Goal: Check status: Check status

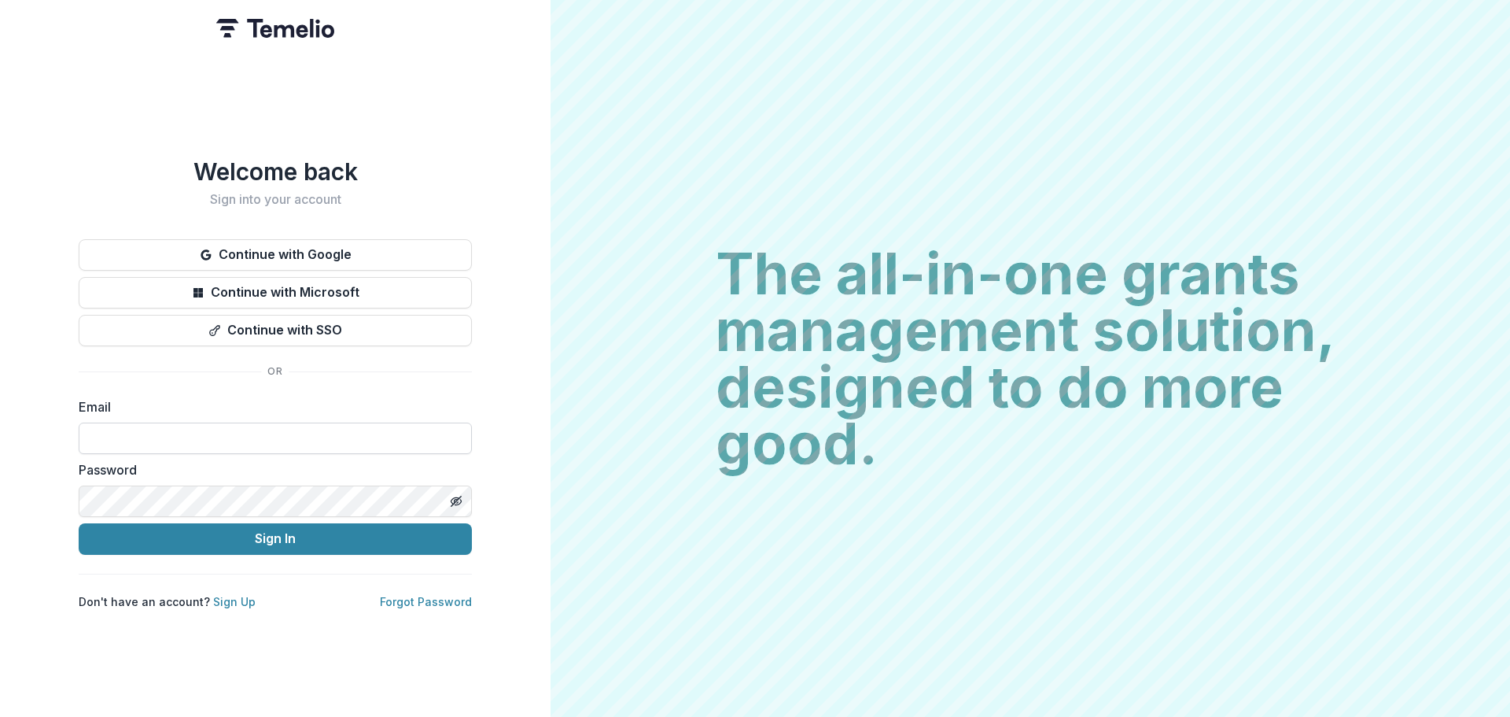
click at [170, 424] on input at bounding box center [275, 437] width 393 height 31
type input "**********"
click at [79, 523] on button "Sign In" at bounding box center [275, 538] width 393 height 31
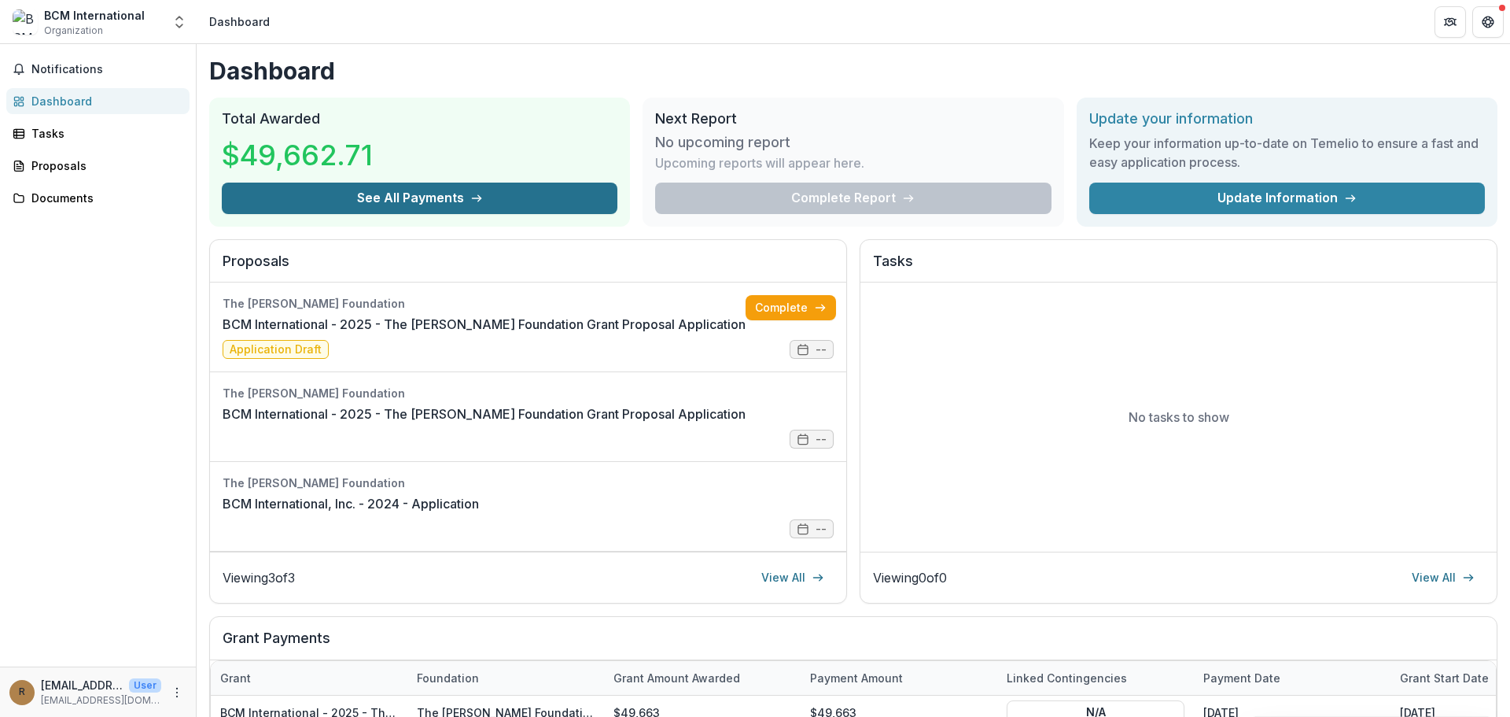
click at [413, 195] on button "See All Payments" at bounding box center [420, 197] width 396 height 31
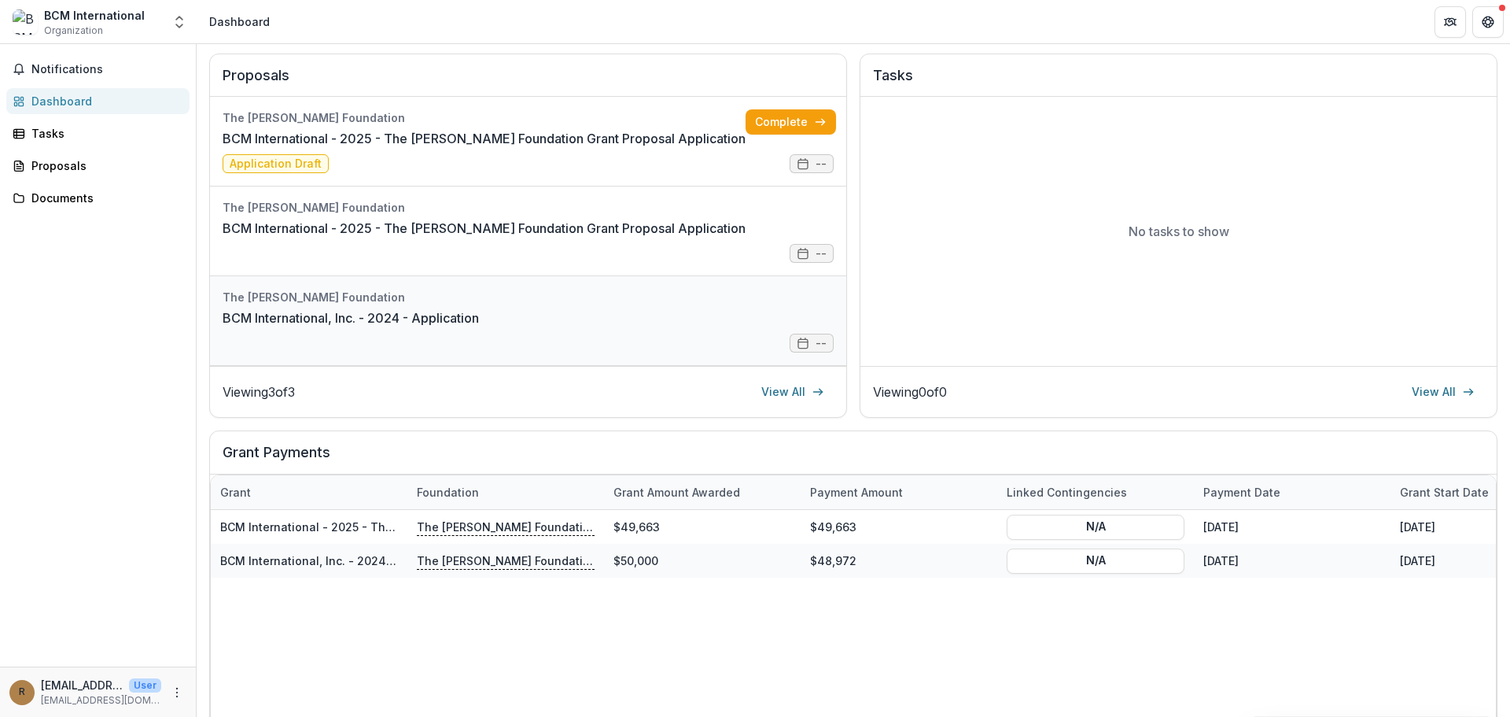
scroll to position [236, 0]
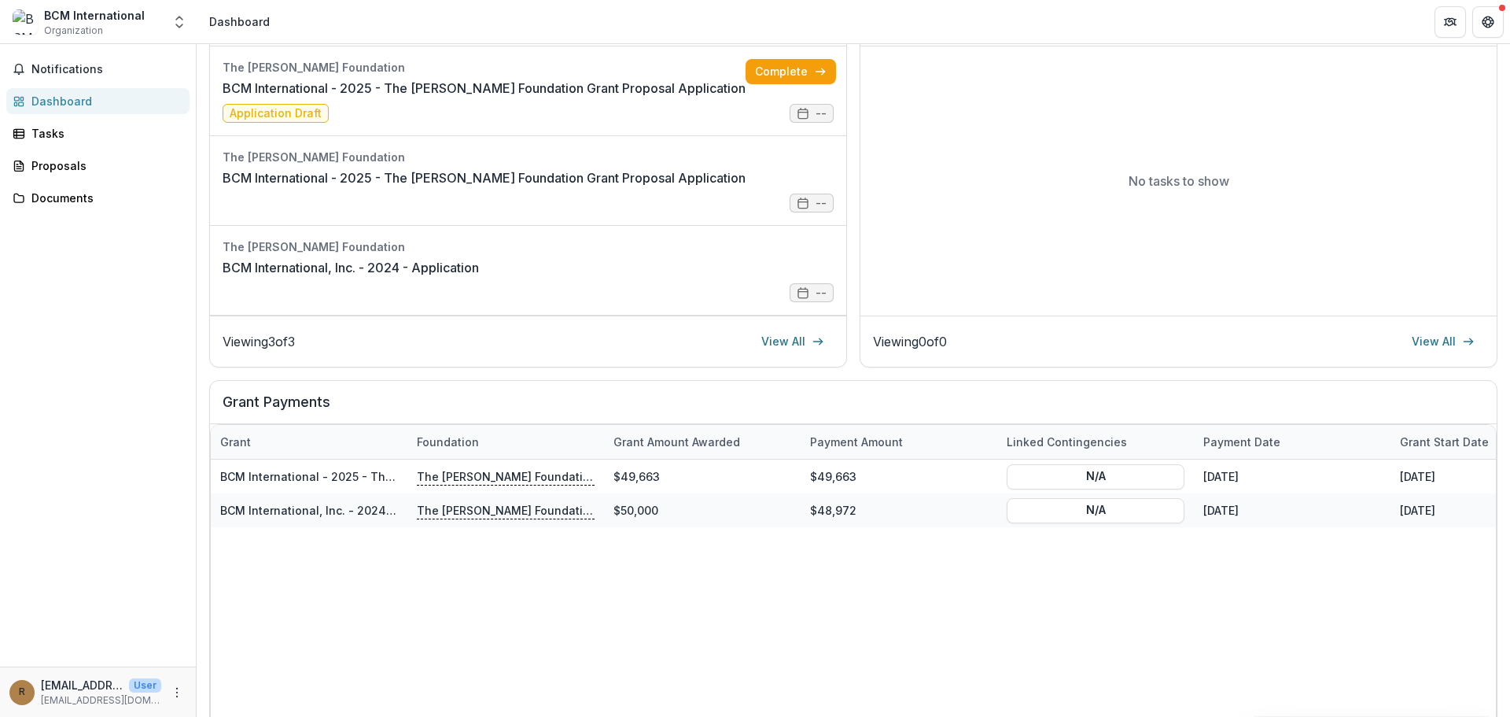
click at [1317, 233] on div "No tasks to show" at bounding box center [1178, 180] width 636 height 269
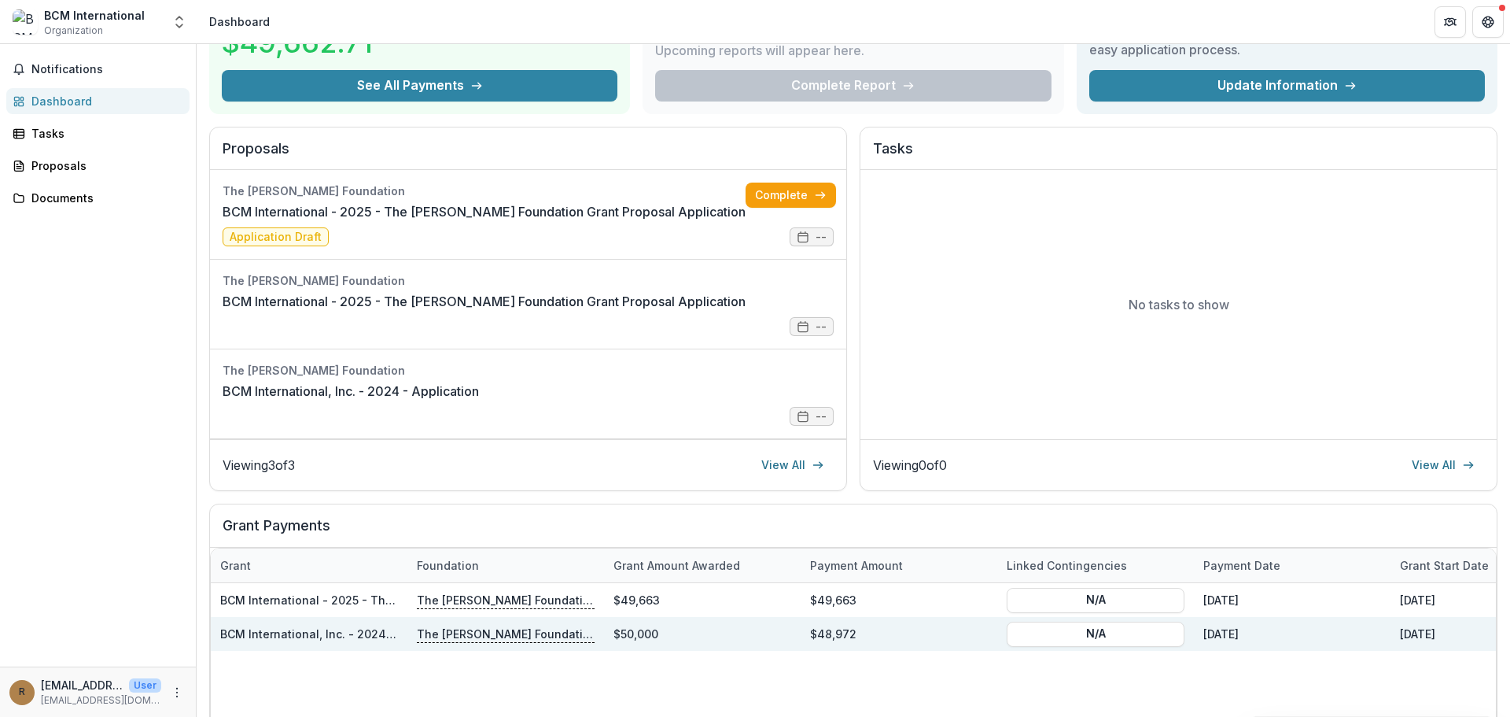
scroll to position [0, 0]
